Goal: Share content

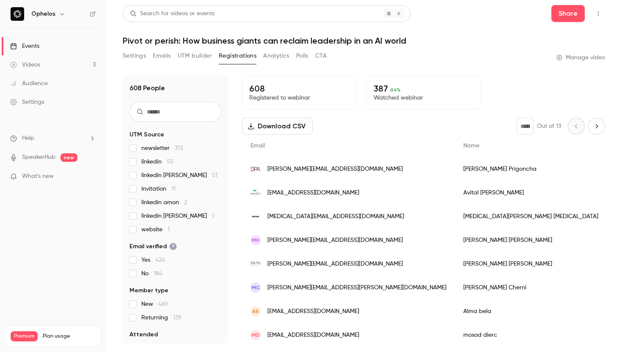
click at [67, 60] on link "Videos 3" at bounding box center [53, 64] width 106 height 19
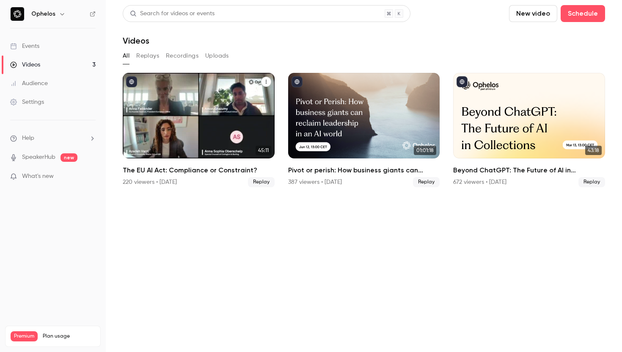
click at [235, 87] on div "The EU AI Act: Compliance or Constraint?" at bounding box center [199, 115] width 152 height 85
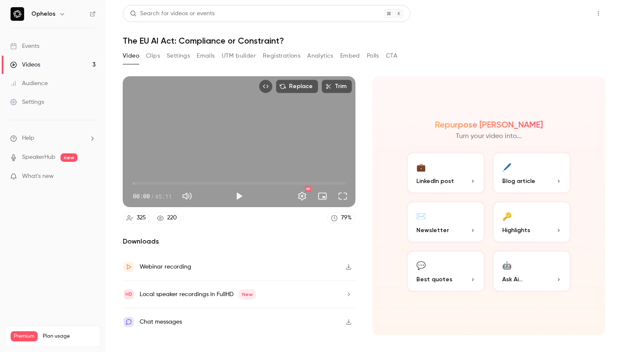
click at [573, 12] on button "Share" at bounding box center [567, 13] width 33 height 17
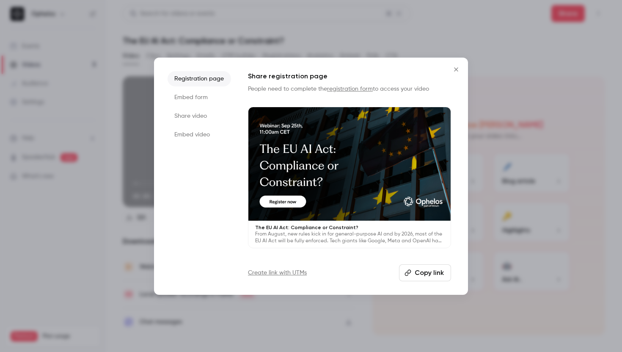
click at [423, 278] on button "Copy link" at bounding box center [425, 272] width 52 height 17
click at [462, 64] on button "Close" at bounding box center [456, 69] width 17 height 17
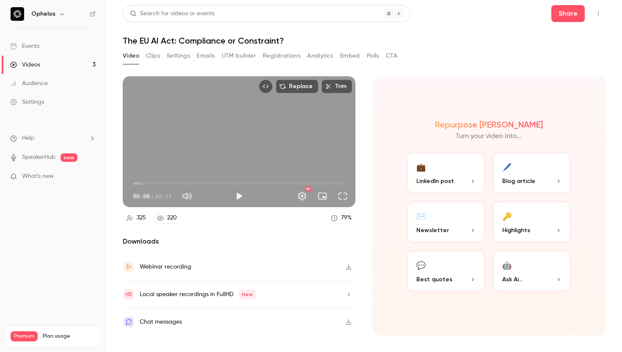
click at [285, 53] on button "Registrations" at bounding box center [282, 56] width 38 height 14
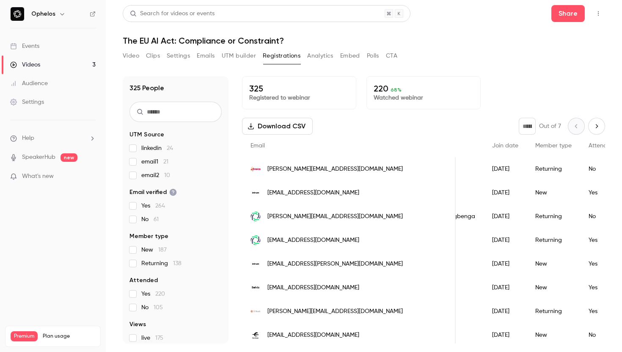
scroll to position [0, 192]
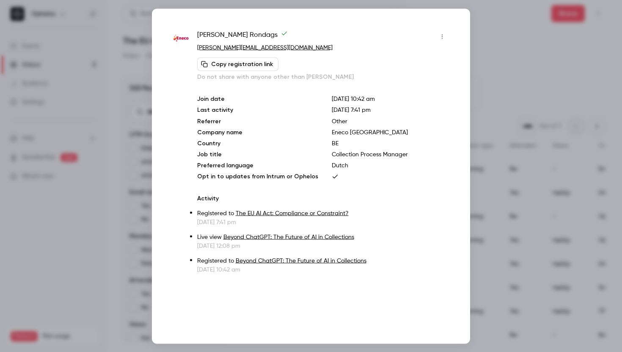
click at [496, 64] on div at bounding box center [311, 176] width 622 height 352
